Goal: Navigation & Orientation: Find specific page/section

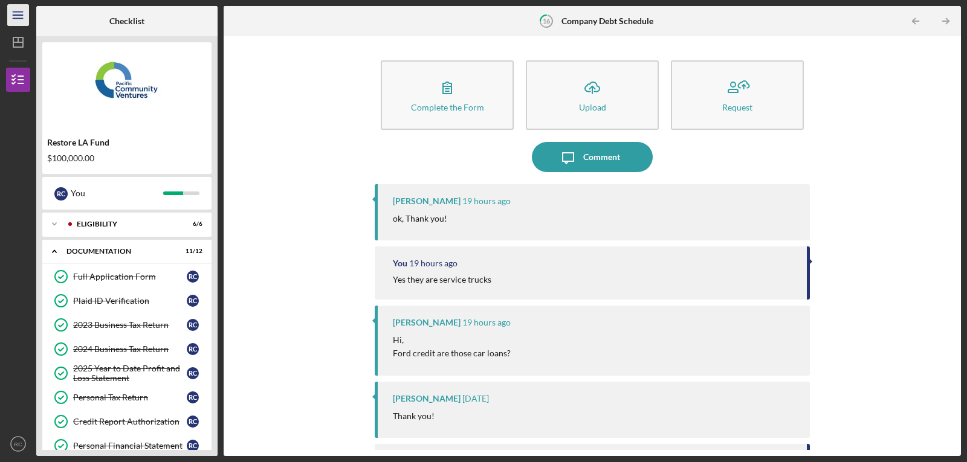
click at [22, 15] on line "button" at bounding box center [18, 15] width 10 height 0
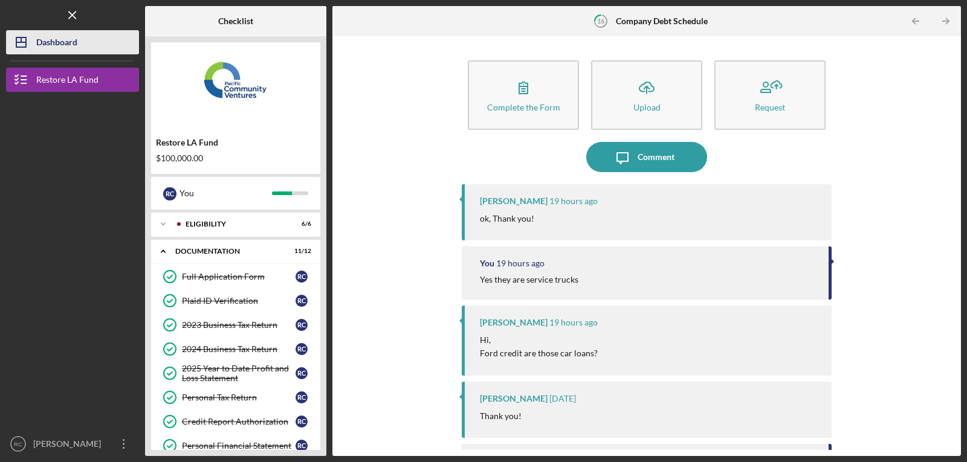
click at [47, 40] on div "Dashboard" at bounding box center [56, 43] width 41 height 27
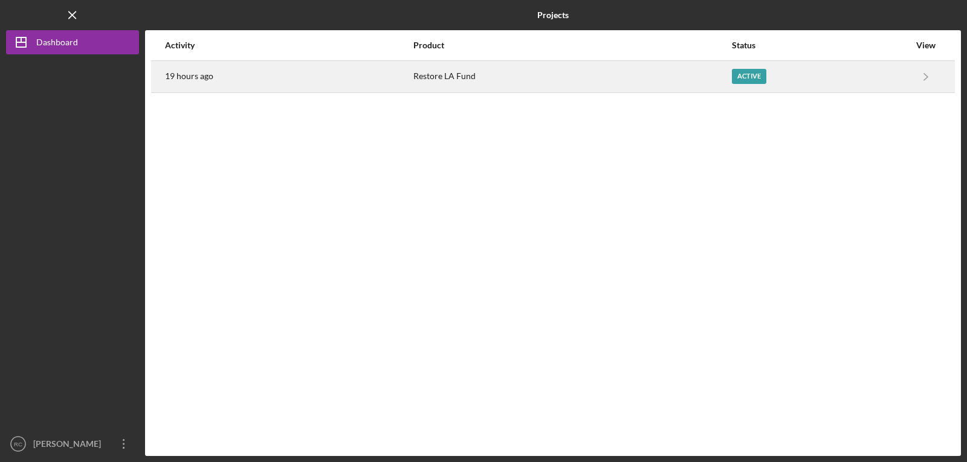
click at [554, 80] on div "Restore LA Fund" at bounding box center [571, 77] width 317 height 30
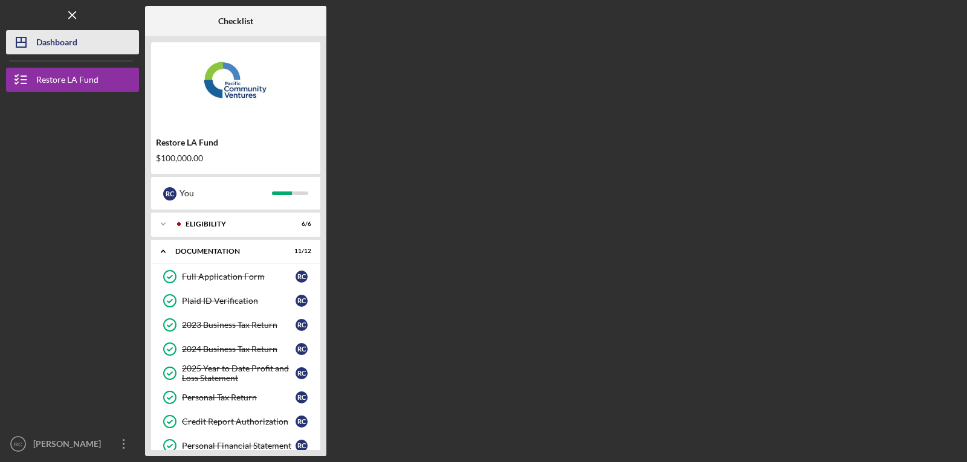
click at [57, 42] on div "Dashboard" at bounding box center [56, 43] width 41 height 27
